Goal: Download file/media

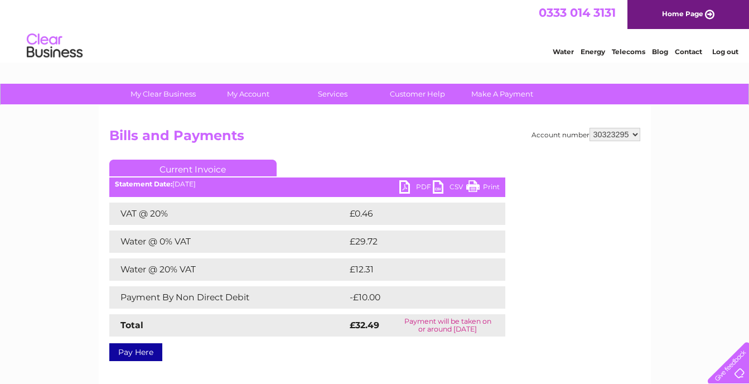
click at [405, 186] on link "PDF" at bounding box center [415, 188] width 33 height 16
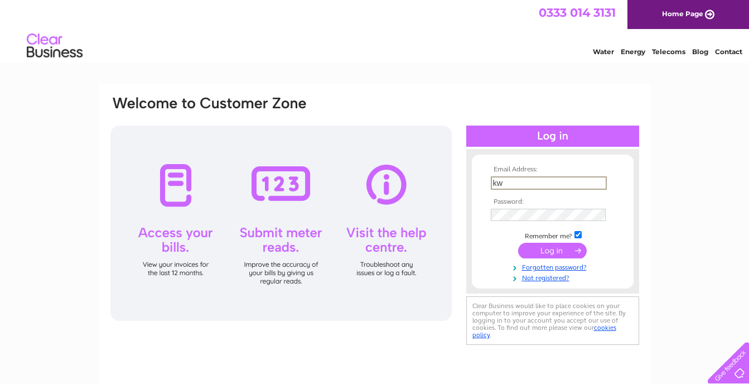
type input "k"
click at [501, 224] on td at bounding box center [552, 227] width 129 height 6
click at [520, 185] on input "text" at bounding box center [548, 182] width 115 height 12
type input "[EMAIL_ADDRESS][DOMAIN_NAME]"
click at [549, 251] on input "submit" at bounding box center [552, 250] width 69 height 16
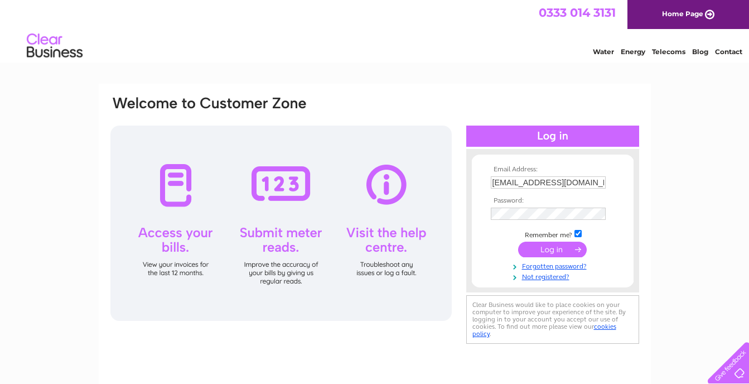
click at [391, 65] on html "0333 014 3131 Home Page Water Energy Telecoms Blog Contact" at bounding box center [374, 32] width 749 height 65
click at [546, 251] on input "submit" at bounding box center [552, 250] width 69 height 16
